Goal: Task Accomplishment & Management: Manage account settings

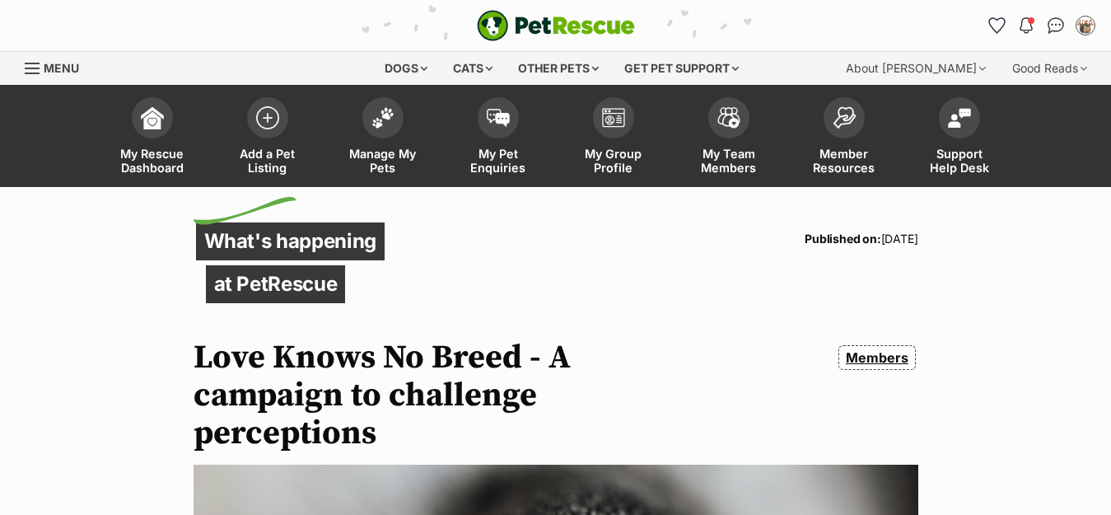
click at [55, 68] on span "Menu" at bounding box center [61, 68] width 35 height 14
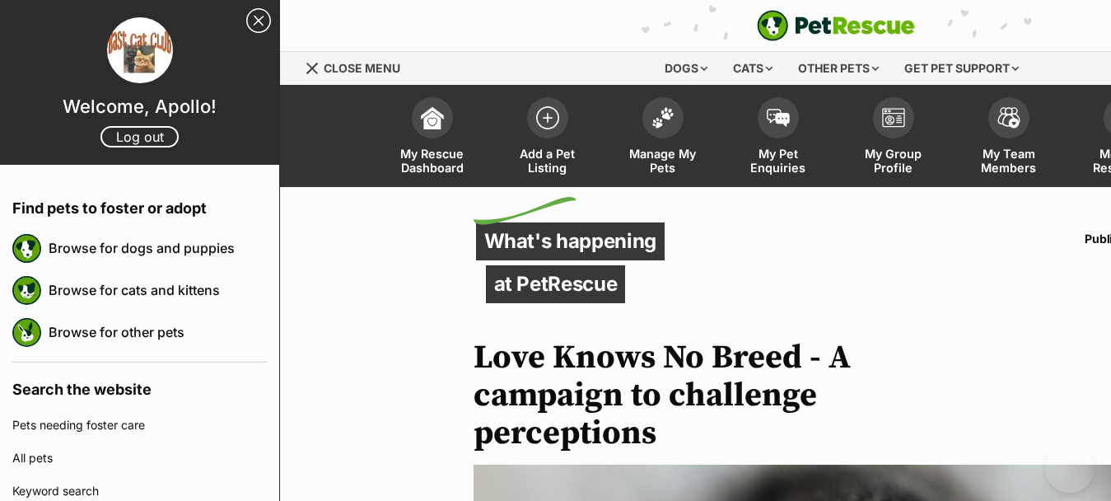
click at [247, 16] on link "Close Sidebar" at bounding box center [258, 20] width 25 height 25
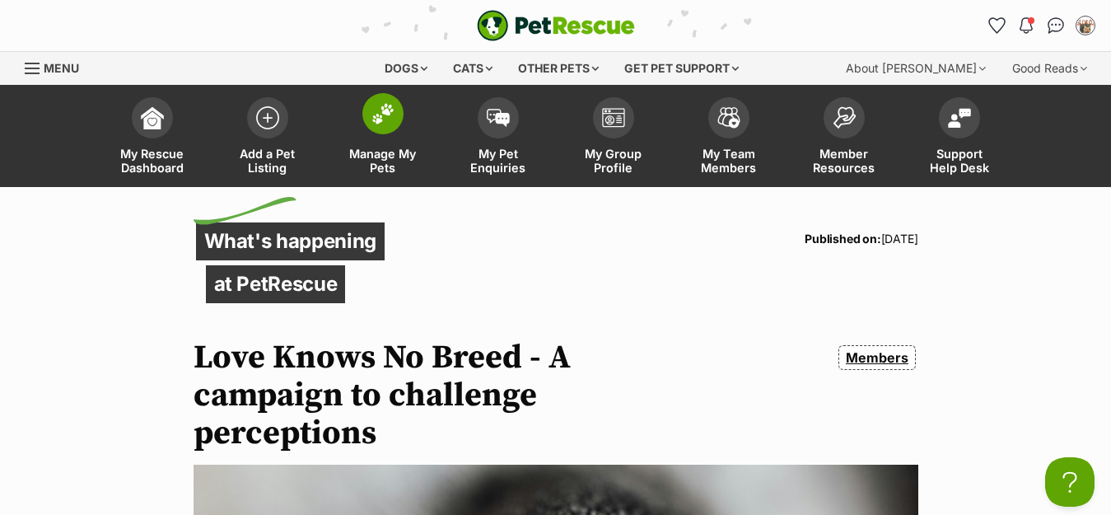
click at [376, 113] on img at bounding box center [382, 113] width 23 height 21
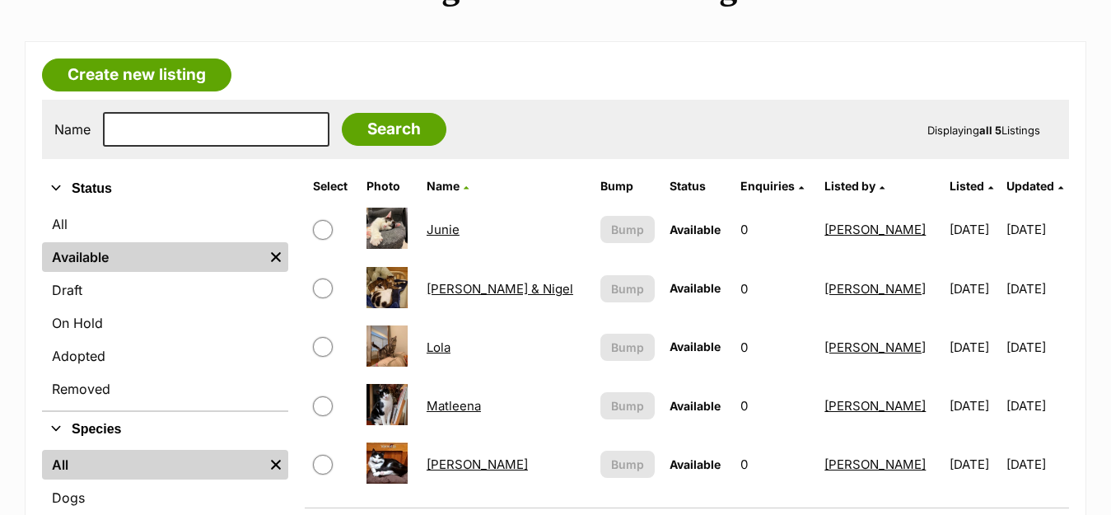
scroll to position [494, 0]
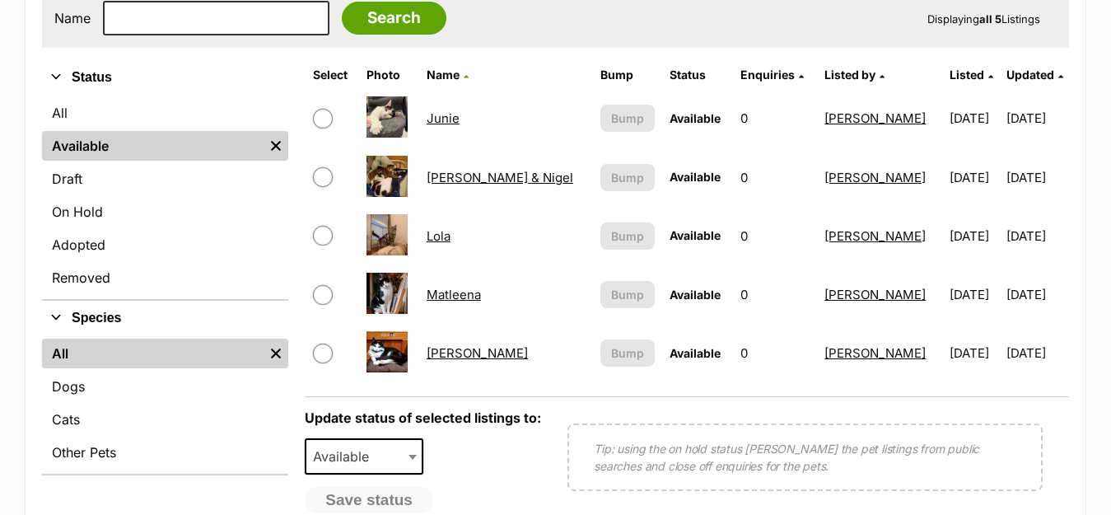
click at [611, 49] on article "Create new listing Name Search Displaying all 5 Listings Refine your search Sta…" at bounding box center [556, 269] width 1062 height 678
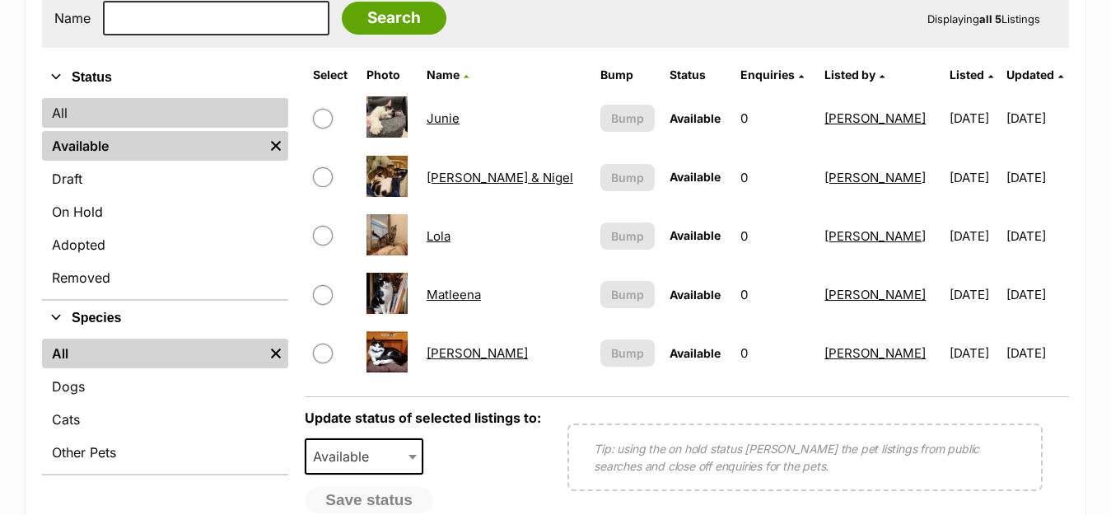
click at [60, 109] on link "All" at bounding box center [165, 113] width 246 height 30
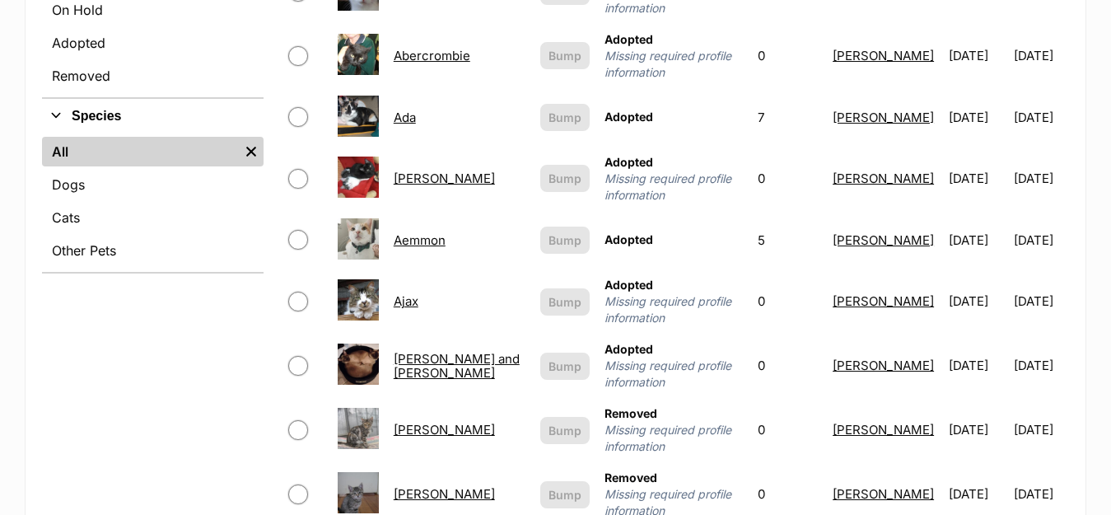
scroll to position [329, 0]
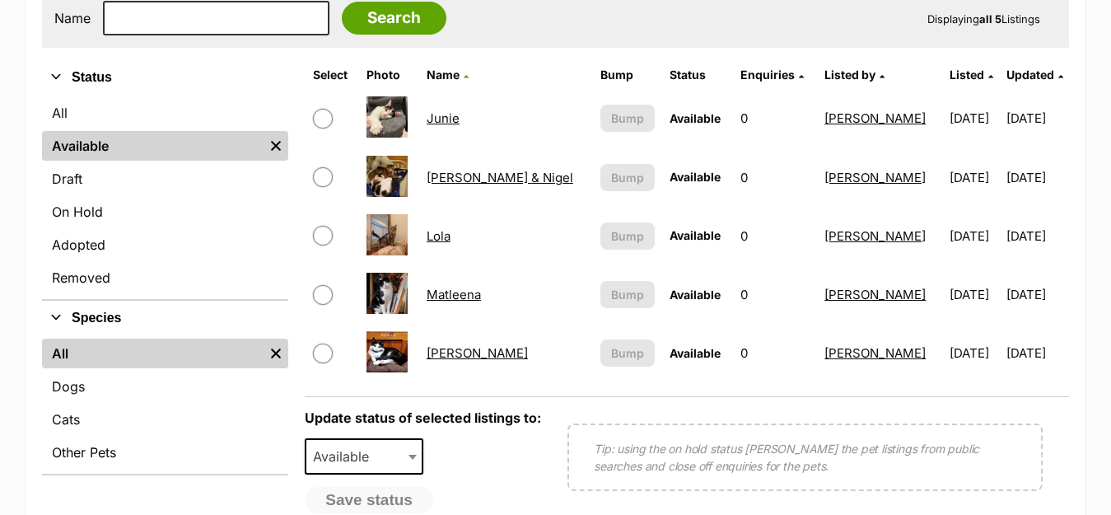
click at [450, 119] on link "Junie" at bounding box center [443, 118] width 33 height 16
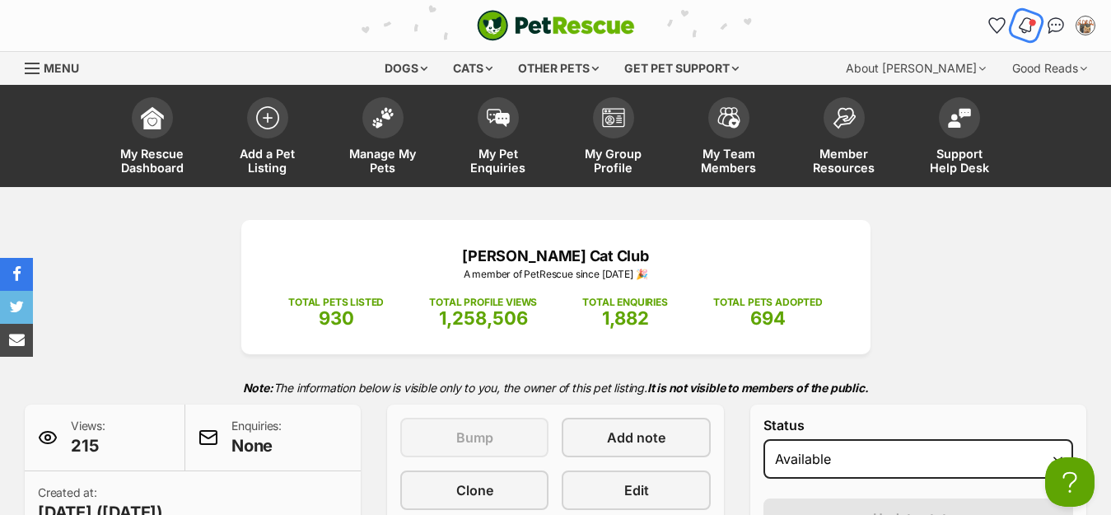
click at [1029, 21] on span "Notifications" at bounding box center [1033, 22] width 8 height 8
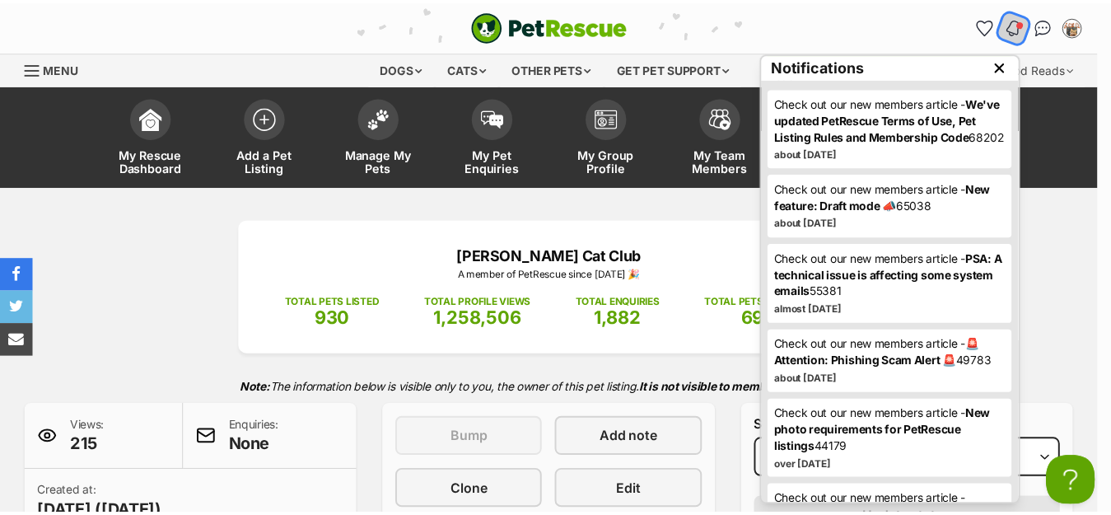
scroll to position [165, 0]
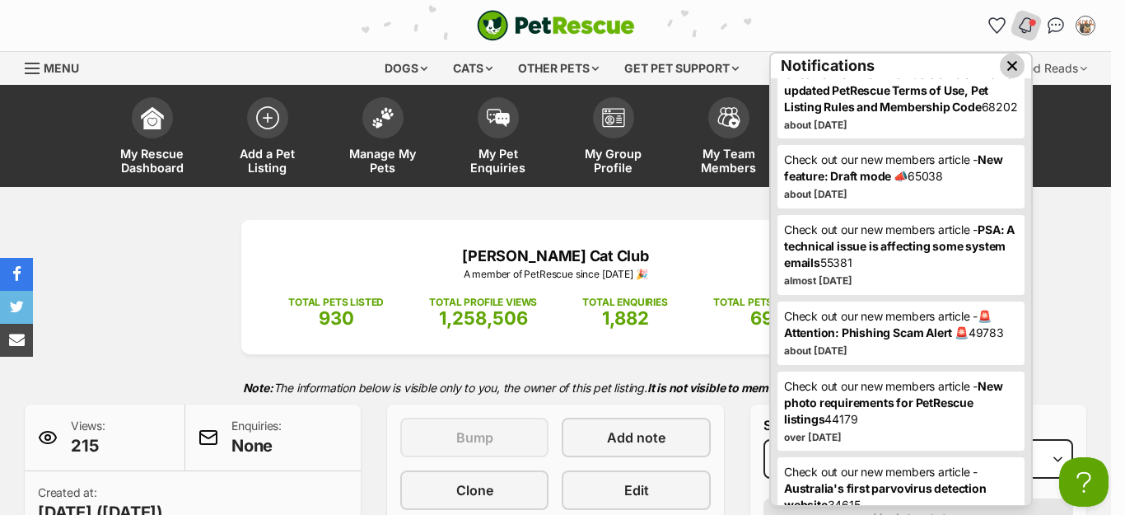
click at [1003, 68] on img "Close dropdown" at bounding box center [1012, 66] width 18 height 18
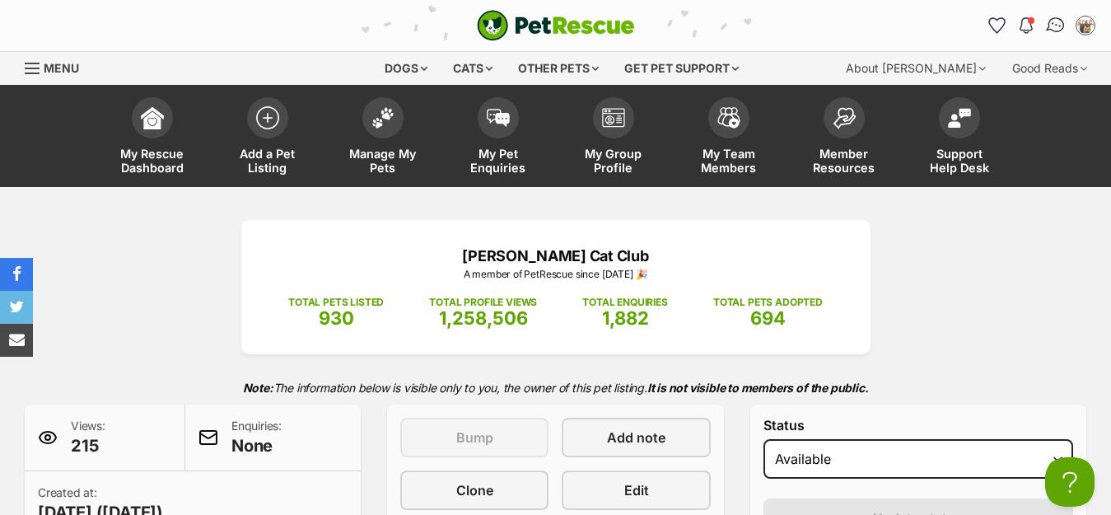
click at [1049, 28] on img "Conversations" at bounding box center [1056, 25] width 22 height 21
